Goal: Information Seeking & Learning: Learn about a topic

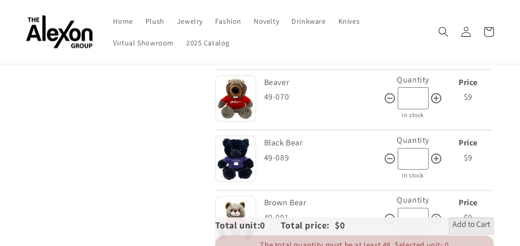
scroll to position [284, 0]
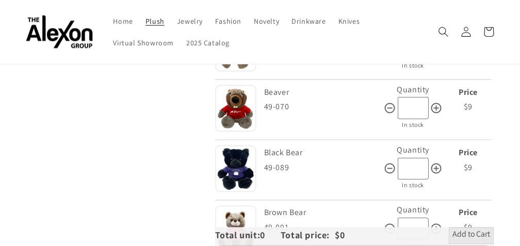
click at [146, 20] on span "Plush" at bounding box center [155, 21] width 19 height 9
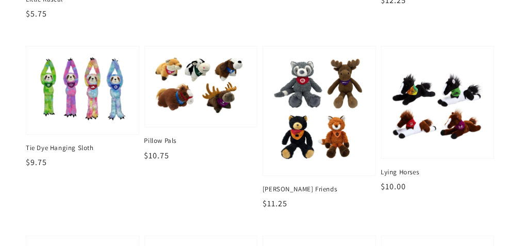
scroll to position [866, 0]
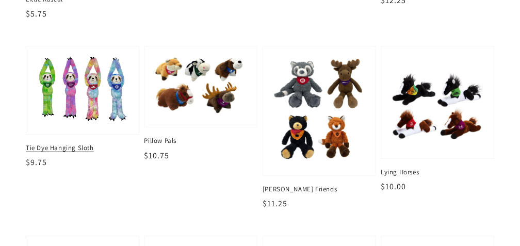
click at [90, 148] on span "Tie Dye Hanging Sloth" at bounding box center [83, 147] width 114 height 9
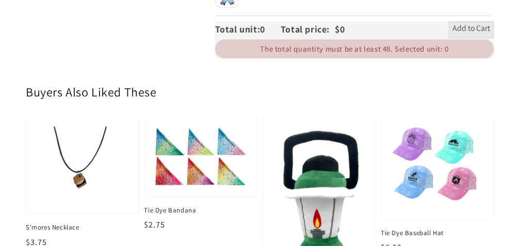
scroll to position [554, 0]
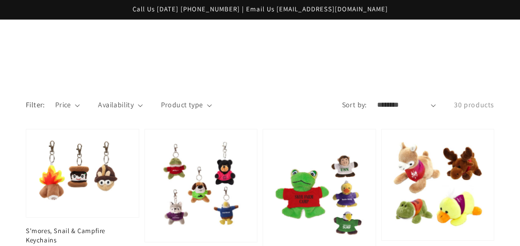
scroll to position [866, 0]
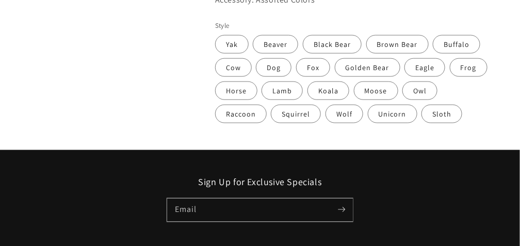
scroll to position [284, 0]
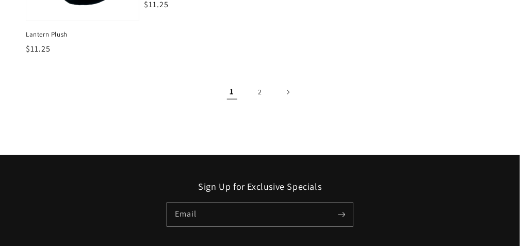
scroll to position [1282, 0]
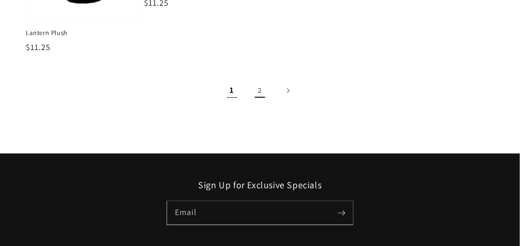
click at [260, 93] on link "2" at bounding box center [260, 90] width 23 height 23
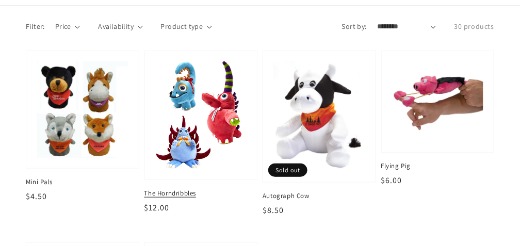
scroll to position [80, 0]
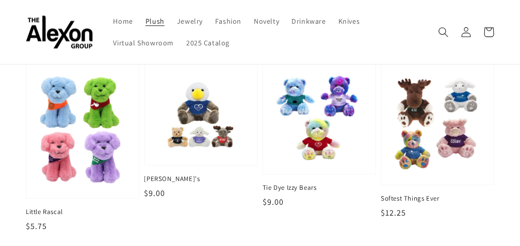
scroll to position [640, 0]
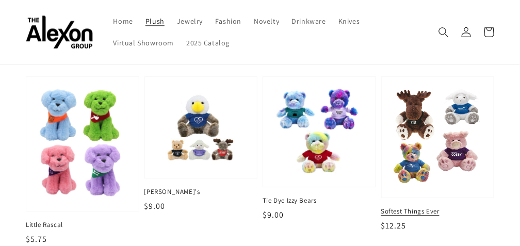
click at [442, 152] on img at bounding box center [438, 137] width 94 height 103
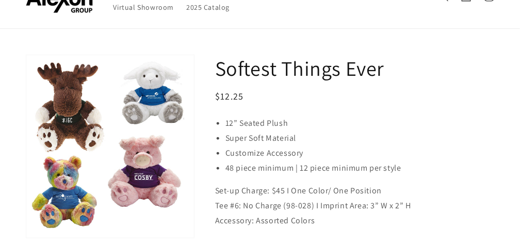
scroll to position [56, 0]
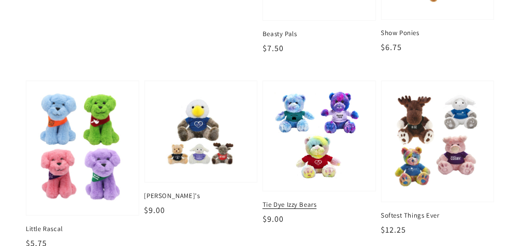
scroll to position [638, 0]
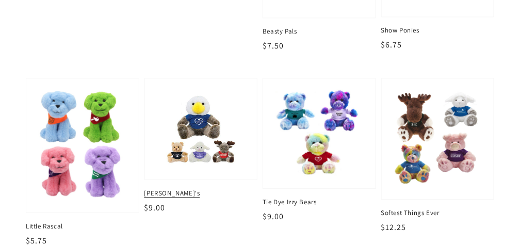
click at [189, 146] on img at bounding box center [201, 129] width 94 height 83
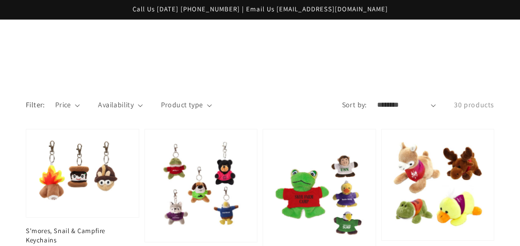
scroll to position [638, 0]
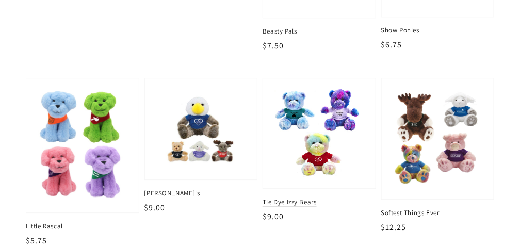
click at [291, 147] on img at bounding box center [319, 134] width 94 height 92
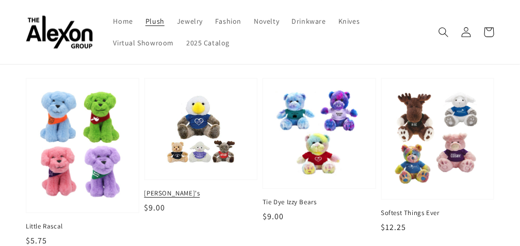
scroll to position [638, 0]
click at [225, 127] on img at bounding box center [201, 129] width 94 height 83
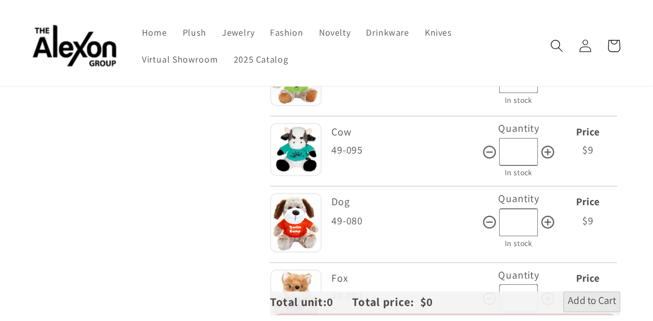
scroll to position [517, 0]
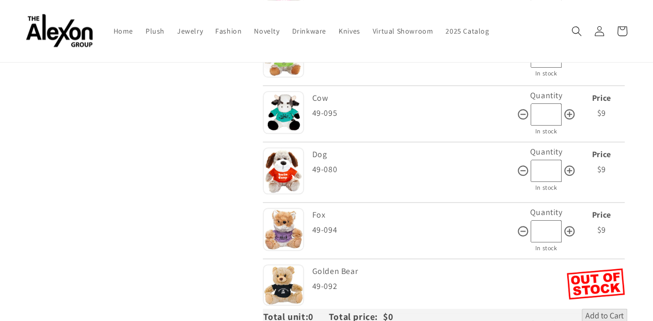
click at [184, 133] on div "Skip to product information Open media 1 in gallery view 1 / of 1" at bounding box center [134, 317] width 216 height 1452
